Goal: Task Accomplishment & Management: Use online tool/utility

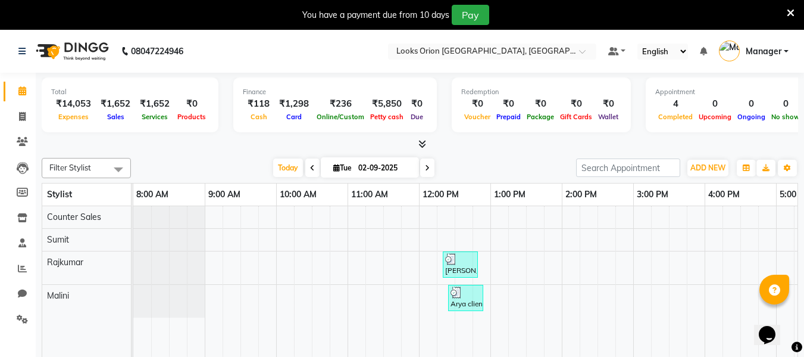
scroll to position [0, 264]
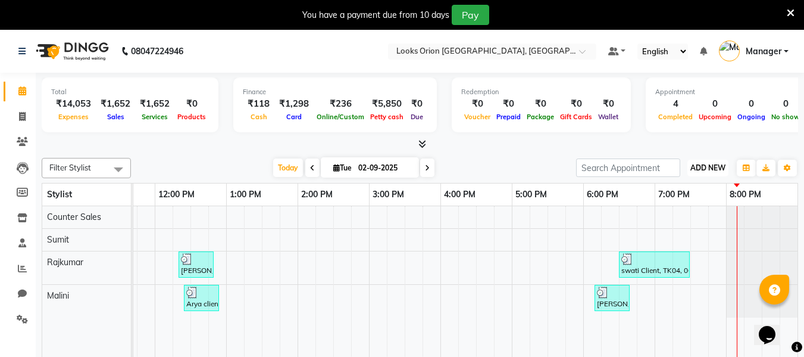
click at [708, 171] on span "ADD NEW" at bounding box center [708, 167] width 35 height 9
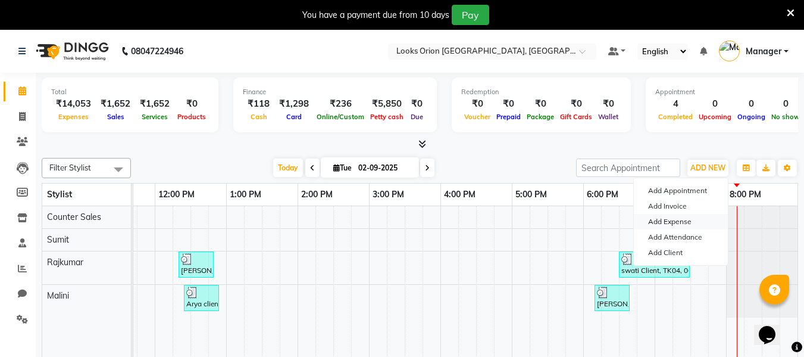
click at [671, 222] on link "Add Expense" at bounding box center [681, 221] width 94 height 15
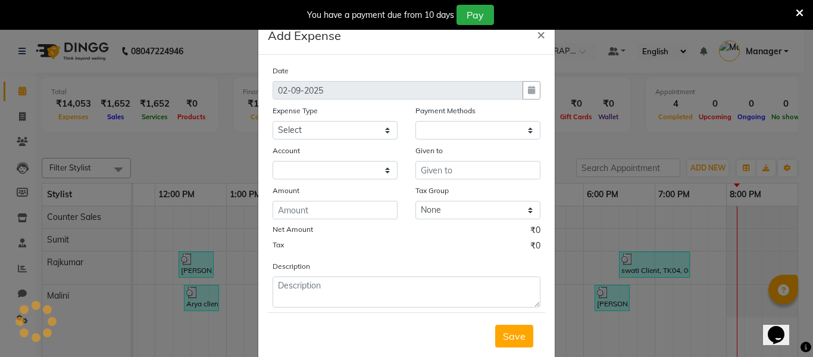
select select "1"
select select "8123"
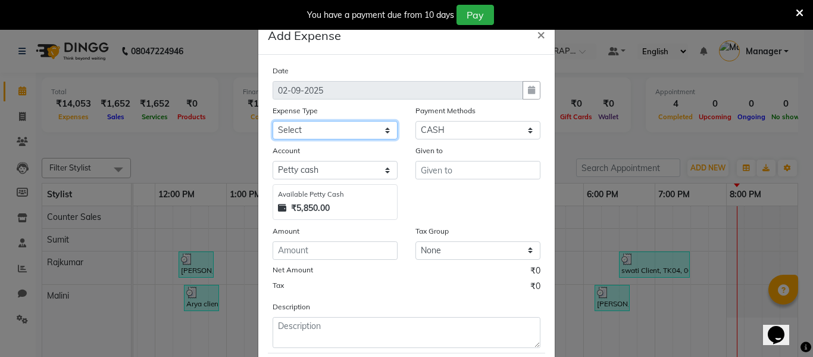
click at [383, 133] on select "Select Bank Deposit Blinkit Cash Handover CLIENT Client ordered food Client Ref…" at bounding box center [335, 130] width 125 height 18
select select "23704"
click at [273, 121] on select "Select Bank Deposit Blinkit Cash Handover CLIENT Client ordered food Client Ref…" at bounding box center [335, 130] width 125 height 18
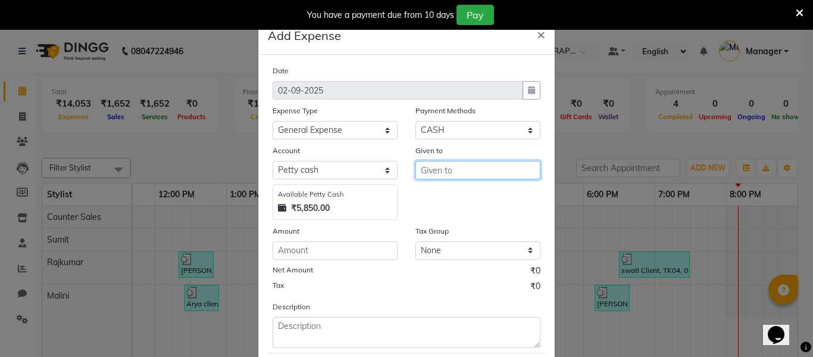
click at [438, 167] on input "text" at bounding box center [477, 170] width 125 height 18
type input "Lakshmi"
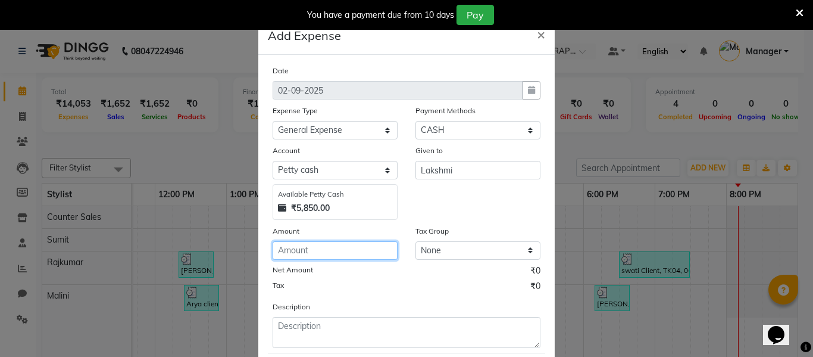
click at [336, 251] on input "number" at bounding box center [335, 250] width 125 height 18
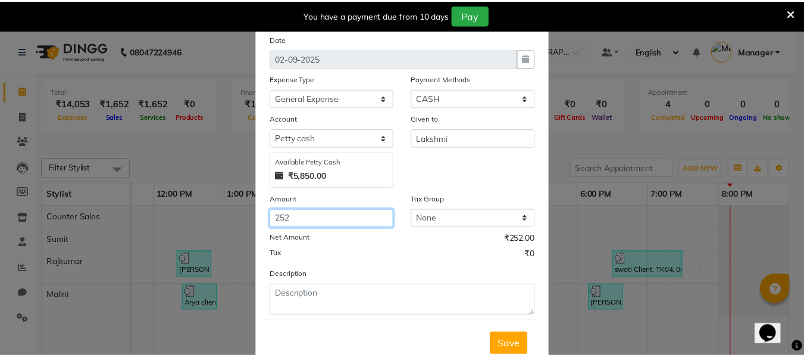
scroll to position [60, 0]
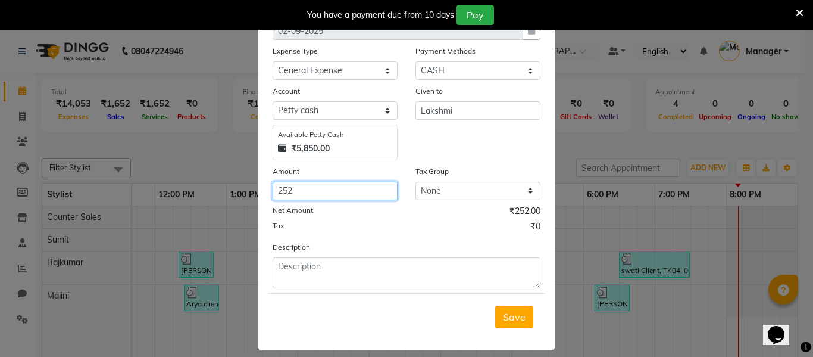
type input "252"
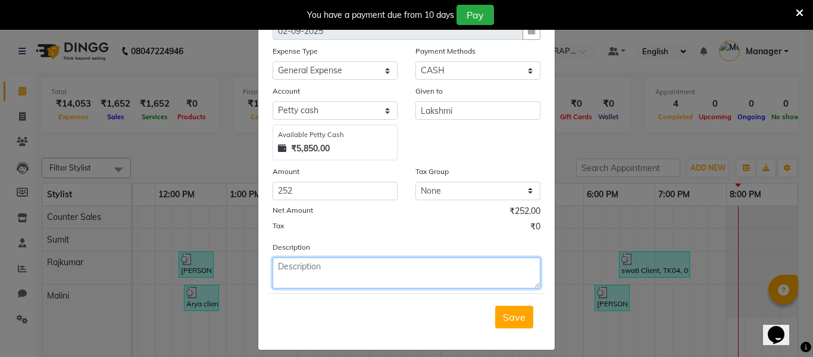
click at [320, 262] on textarea at bounding box center [407, 272] width 268 height 31
type textarea "Floor Cleaning , Green Tea"
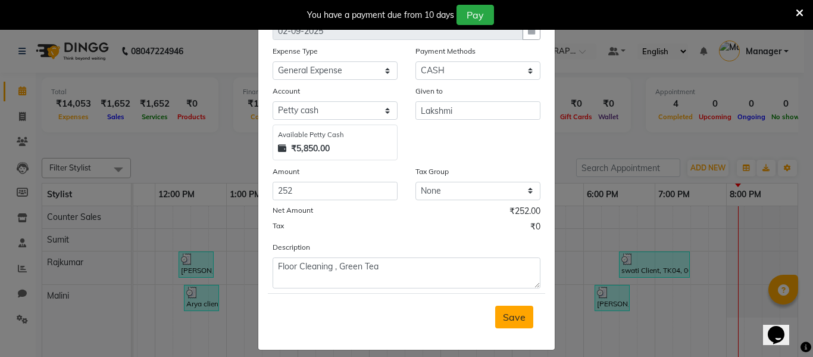
click at [517, 323] on button "Save" at bounding box center [514, 316] width 38 height 23
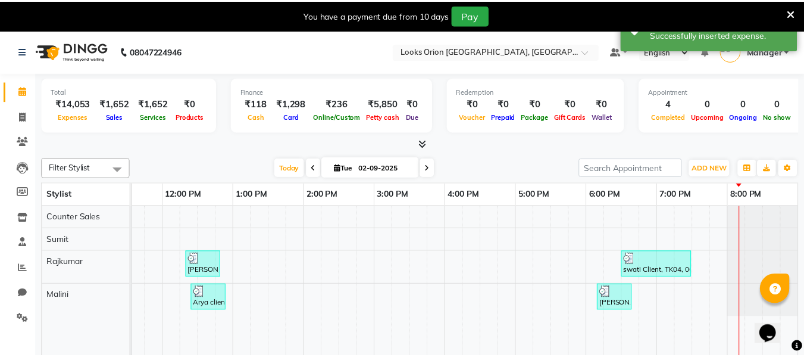
scroll to position [0, 255]
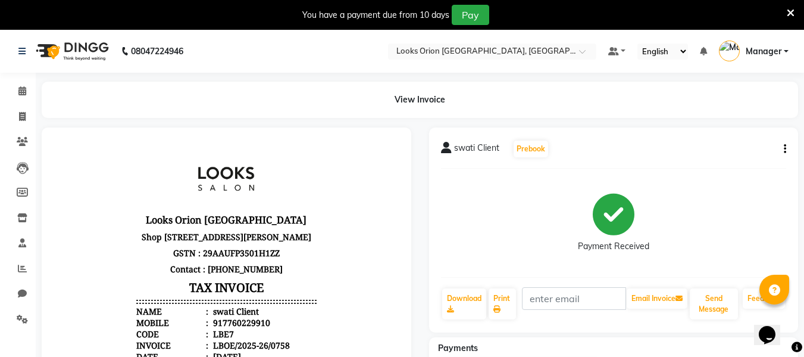
select select "service"
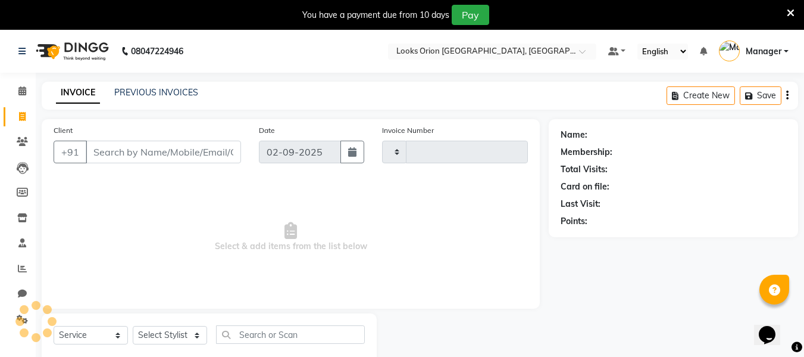
scroll to position [31, 0]
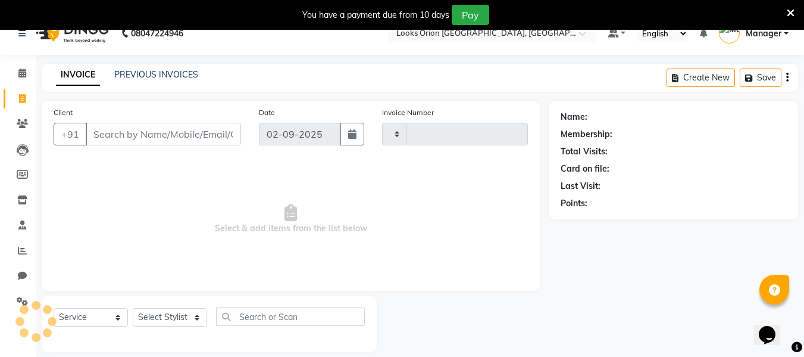
type input "0759"
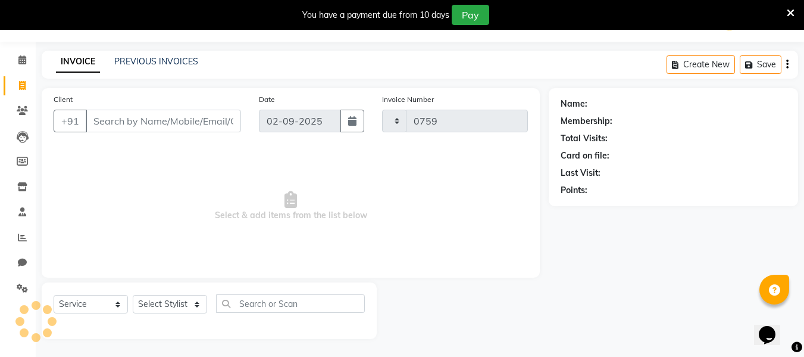
select select "8943"
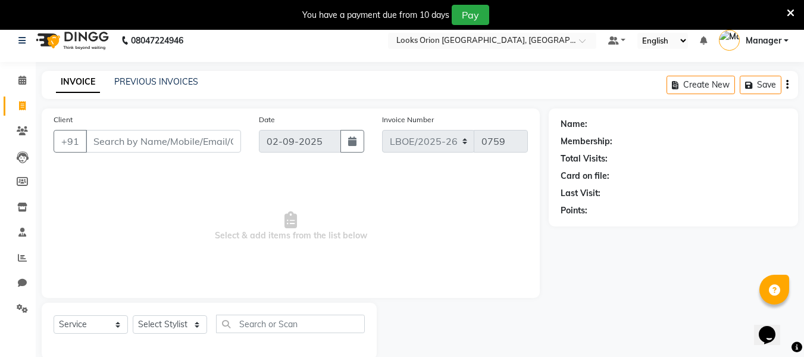
scroll to position [0, 0]
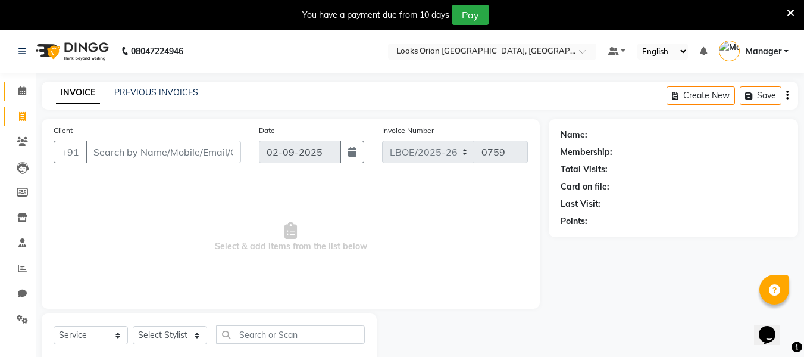
drag, startPoint x: 17, startPoint y: 98, endPoint x: 24, endPoint y: 95, distance: 7.2
click at [17, 98] on link "Calendar" at bounding box center [18, 92] width 29 height 20
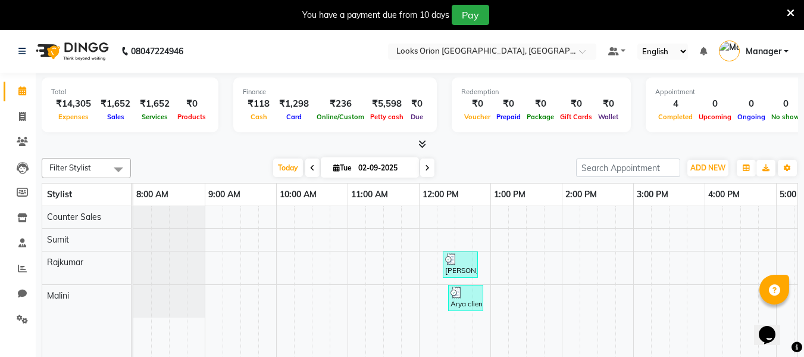
click at [614, 138] on div at bounding box center [420, 144] width 757 height 13
click at [722, 168] on span "ADD NEW" at bounding box center [708, 167] width 35 height 9
click at [204, 146] on div at bounding box center [420, 144] width 757 height 13
click at [782, 168] on button "Toggle Dropdown" at bounding box center [787, 168] width 19 height 17
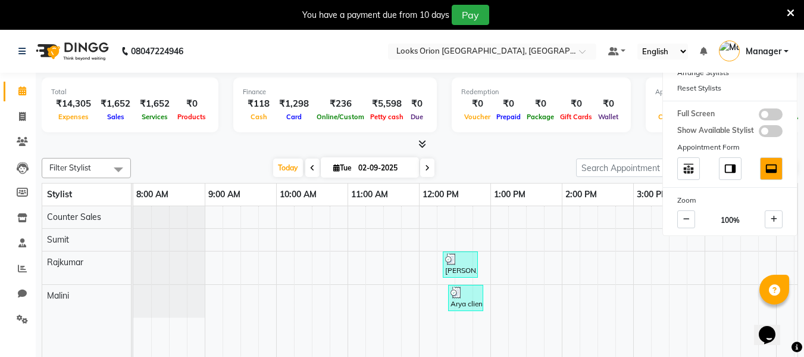
click at [639, 140] on div at bounding box center [420, 144] width 757 height 13
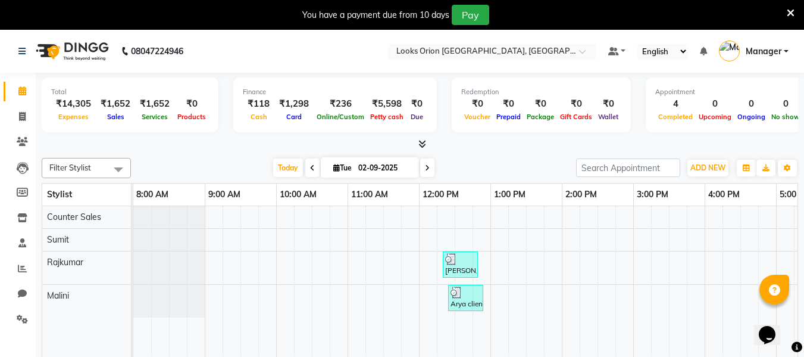
click at [786, 52] on link "Manager" at bounding box center [754, 52] width 70 height 20
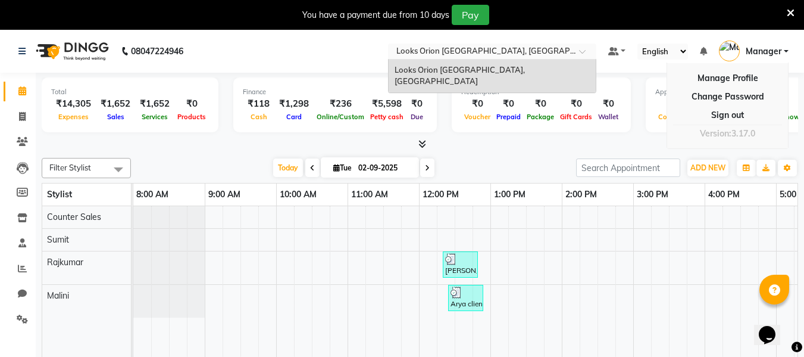
drag, startPoint x: 532, startPoint y: 52, endPoint x: 638, endPoint y: 48, distance: 106.0
click at [535, 51] on input "text" at bounding box center [480, 52] width 173 height 12
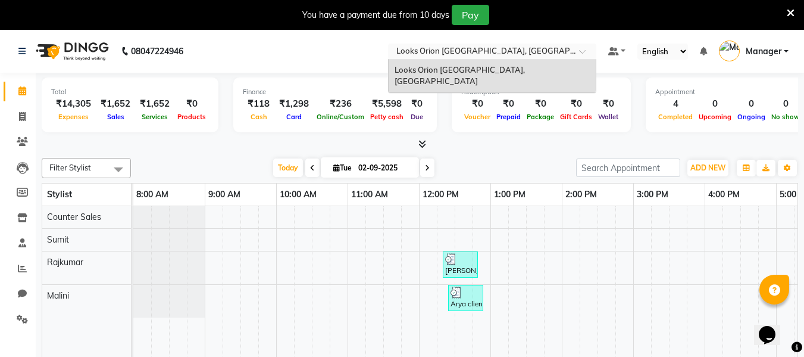
click at [549, 42] on nav "08047224946 Select Location × Looks [GEOGRAPHIC_DATA], [GEOGRAPHIC_DATA] Looks …" at bounding box center [402, 51] width 804 height 43
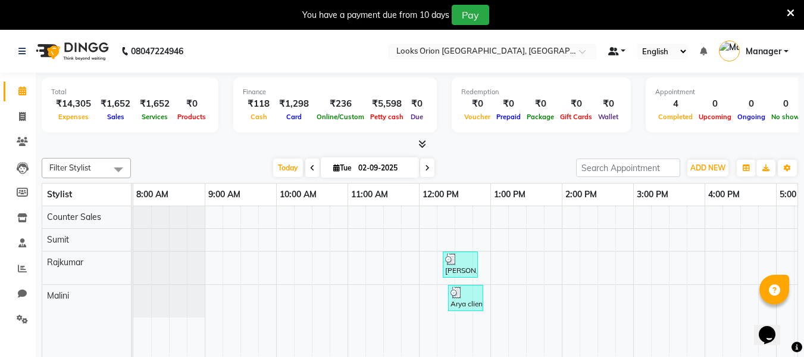
click at [621, 51] on link at bounding box center [617, 51] width 18 height 13
click at [631, 35] on nav "08047224946 Select Location × Looks Orion [GEOGRAPHIC_DATA], [GEOGRAPHIC_DATA] …" at bounding box center [402, 51] width 804 height 43
click at [430, 170] on span at bounding box center [427, 167] width 14 height 18
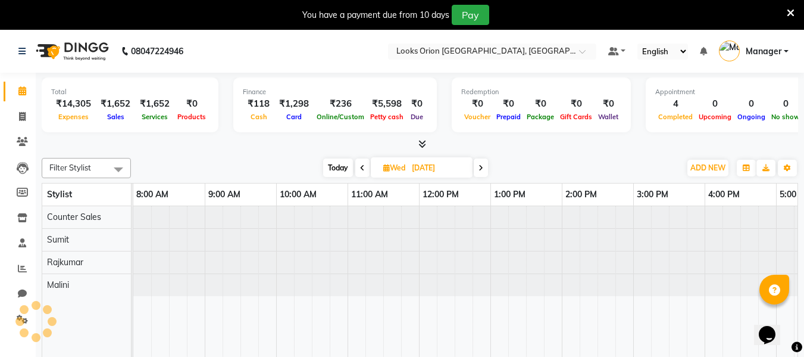
scroll to position [0, 264]
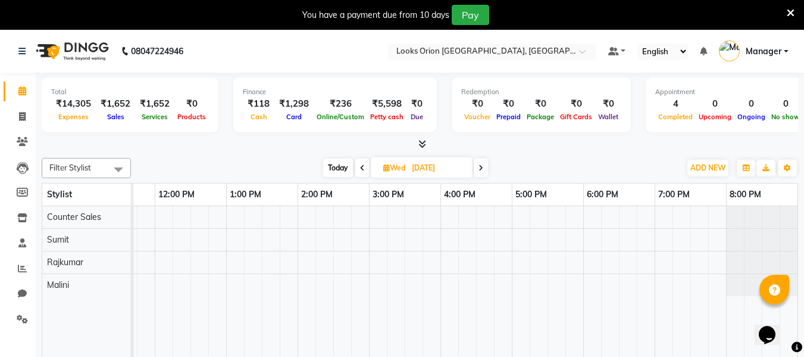
click at [363, 165] on icon at bounding box center [362, 167] width 5 height 7
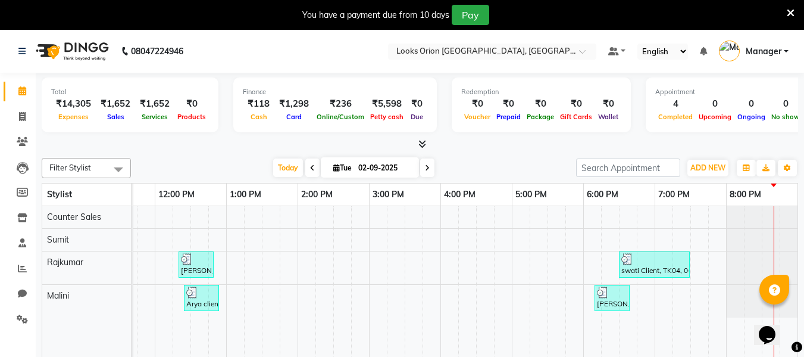
click at [310, 168] on icon at bounding box center [312, 167] width 5 height 7
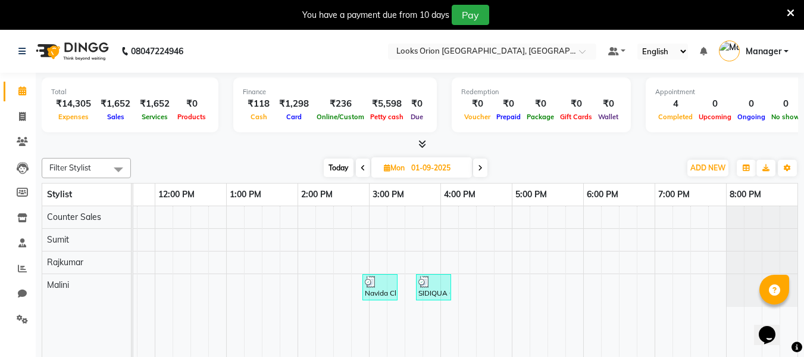
click at [482, 170] on icon at bounding box center [480, 167] width 5 height 7
type input "02-09-2025"
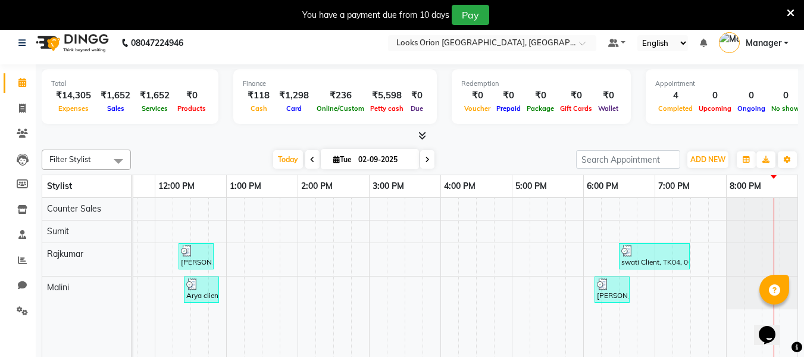
scroll to position [0, 0]
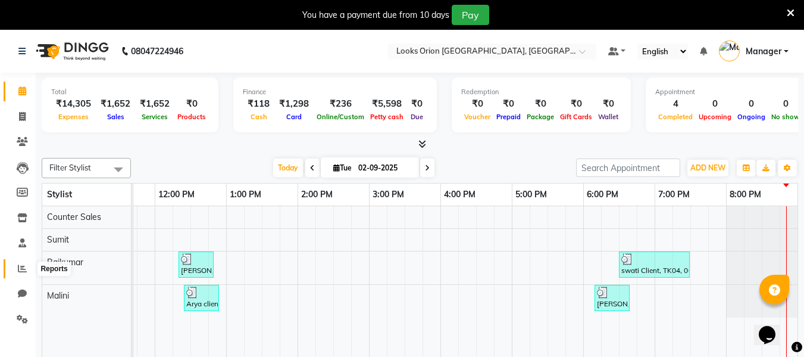
click at [21, 268] on icon at bounding box center [22, 268] width 9 height 9
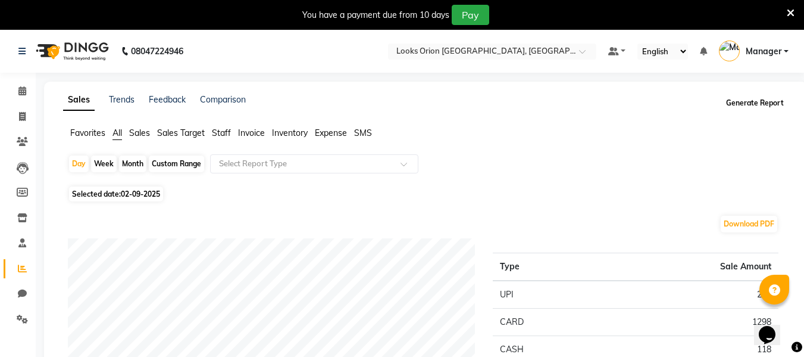
click at [768, 104] on button "Generate Report" at bounding box center [755, 103] width 64 height 17
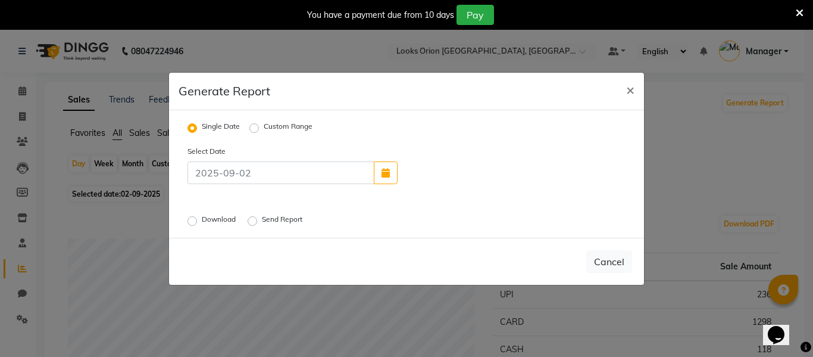
click at [262, 224] on label "Send Report" at bounding box center [283, 221] width 43 height 14
click at [255, 224] on input "Send Report" at bounding box center [254, 220] width 8 height 8
click at [610, 255] on button "Send" at bounding box center [613, 261] width 37 height 21
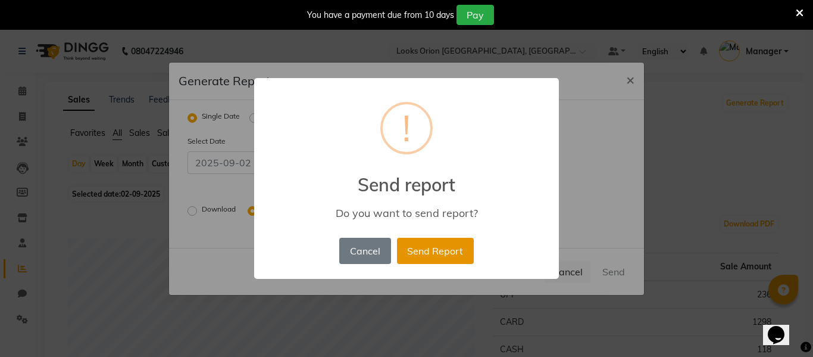
click at [449, 243] on button "Send Report" at bounding box center [435, 251] width 77 height 26
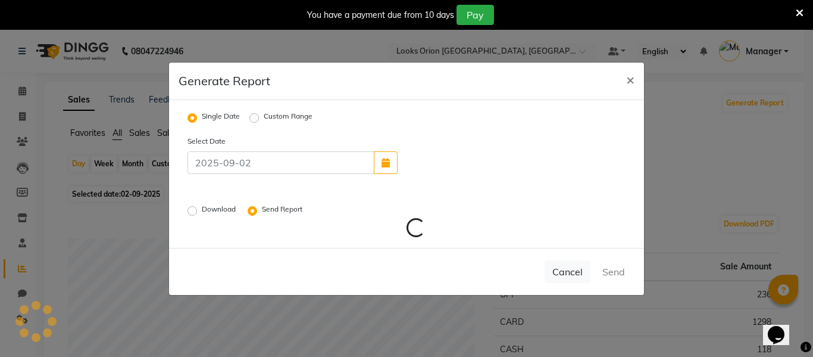
radio input "false"
